Goal: Information Seeking & Learning: Learn about a topic

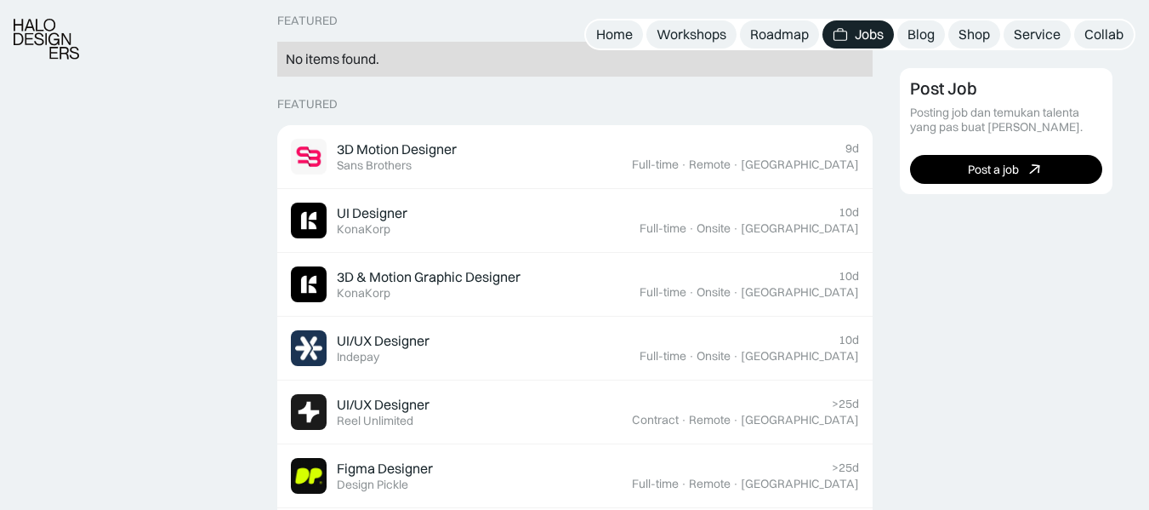
scroll to position [448, 0]
click at [408, 206] on div "UI Designer Featured KonaKorp" at bounding box center [465, 220] width 349 height 36
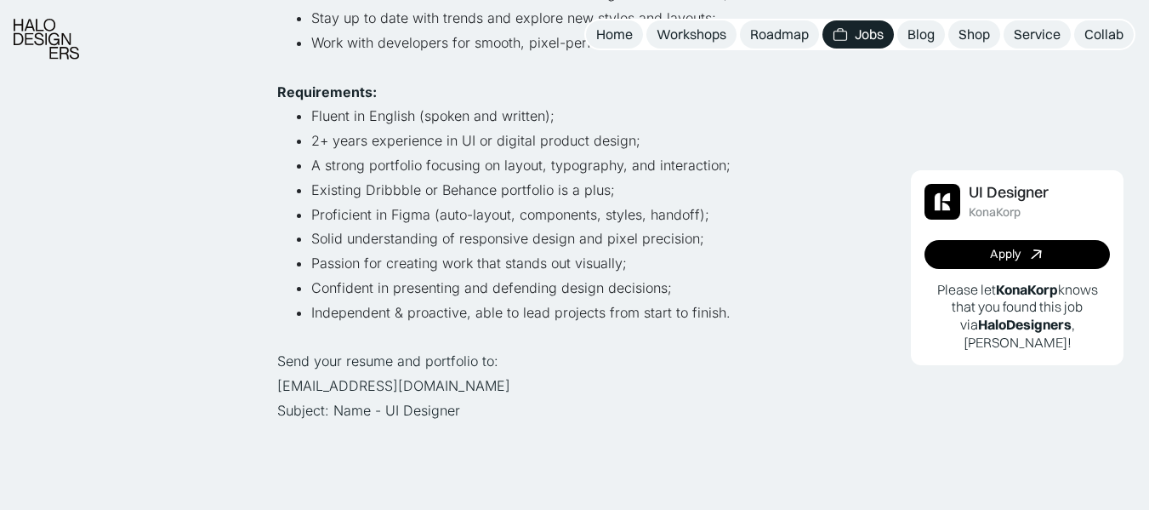
scroll to position [600, 0]
drag, startPoint x: 286, startPoint y: 386, endPoint x: 438, endPoint y: 383, distance: 152.3
click at [438, 383] on p "Send your resume and portfolio to: [EMAIL_ADDRESS][DOMAIN_NAME] Subject: Name -…" at bounding box center [575, 384] width 596 height 73
drag, startPoint x: 438, startPoint y: 383, endPoint x: 225, endPoint y: 379, distance: 213.6
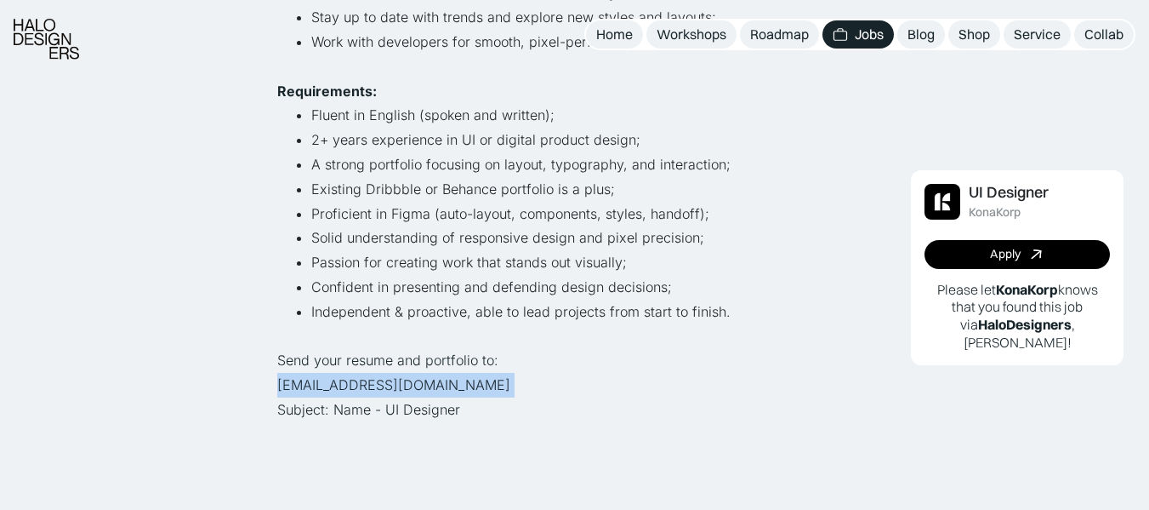
click at [559, 193] on li "Existing Dribbble or Behance portfolio is a plus;" at bounding box center [591, 189] width 561 height 25
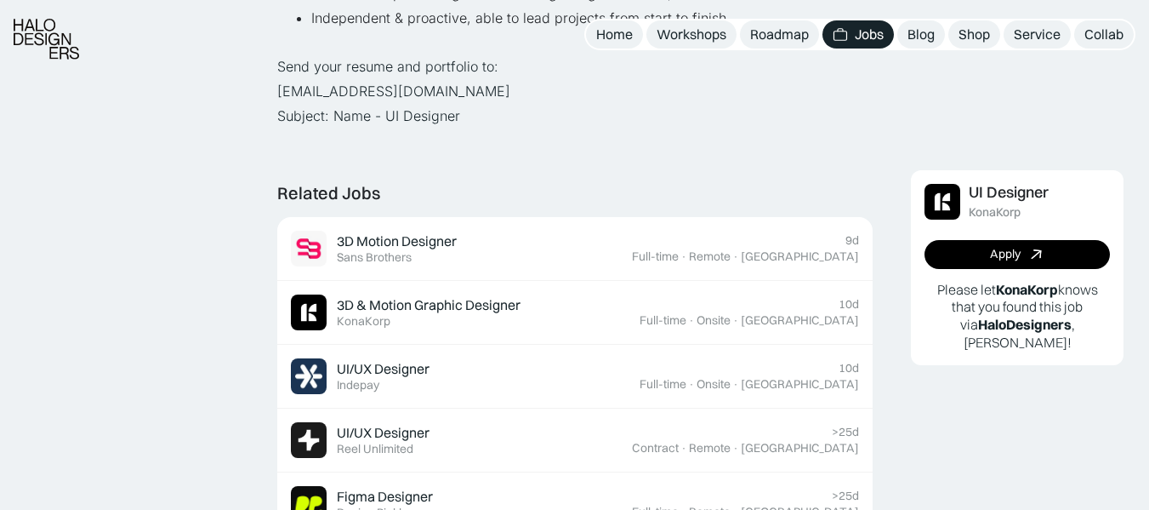
scroll to position [930, 0]
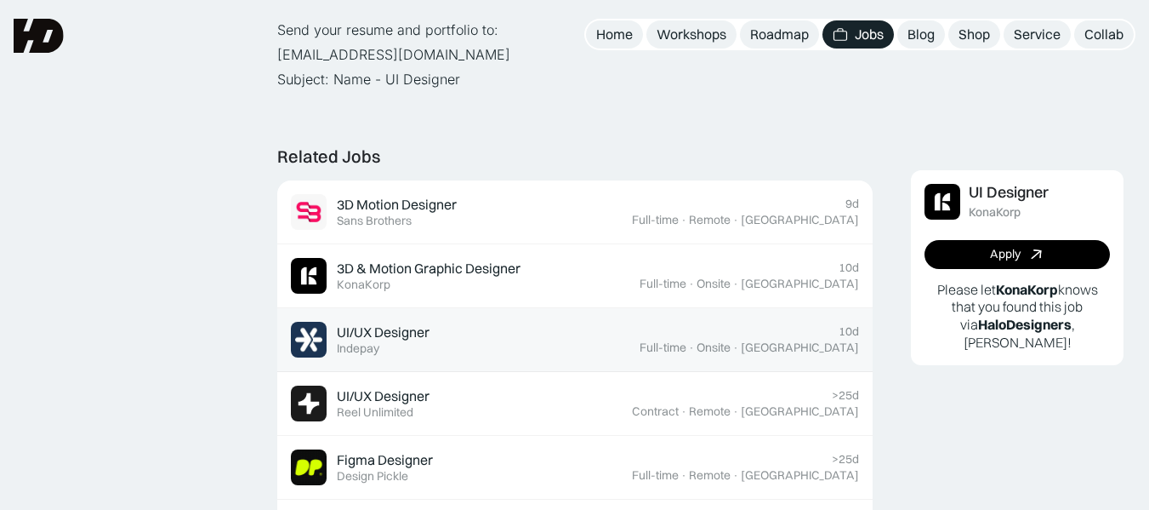
click at [423, 333] on div "UI/UX Designer" at bounding box center [383, 332] width 93 height 18
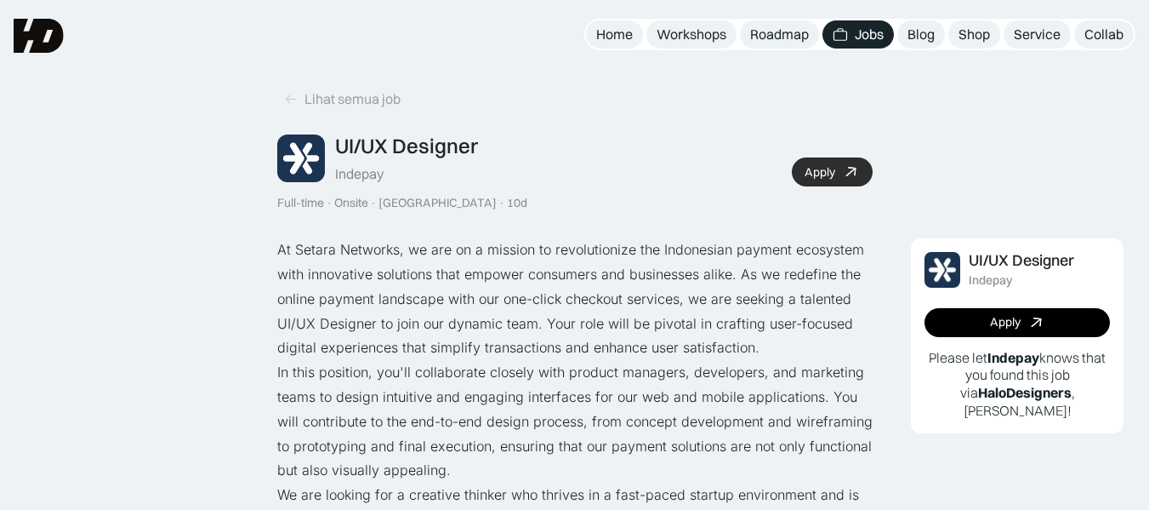
click at [830, 169] on div "Apply" at bounding box center [820, 172] width 31 height 14
